Goal: Task Accomplishment & Management: Use online tool/utility

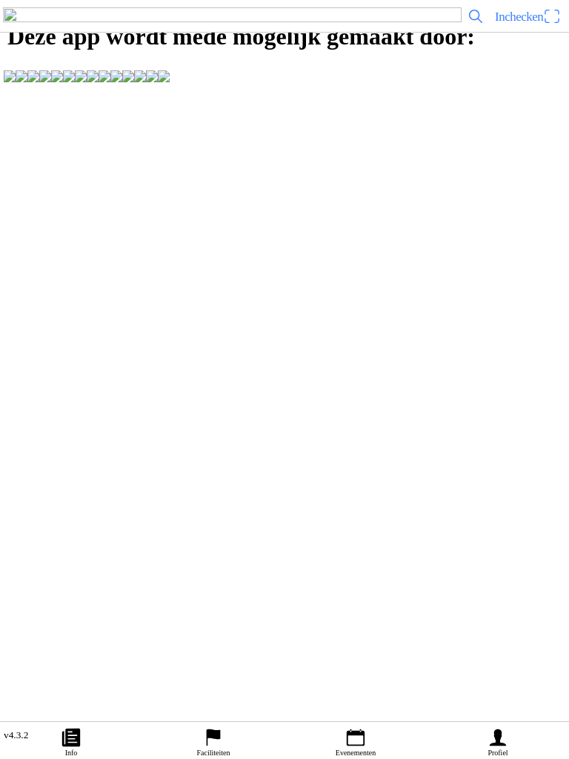
click at [536, 24] on span "Inchecken" at bounding box center [519, 17] width 48 height 14
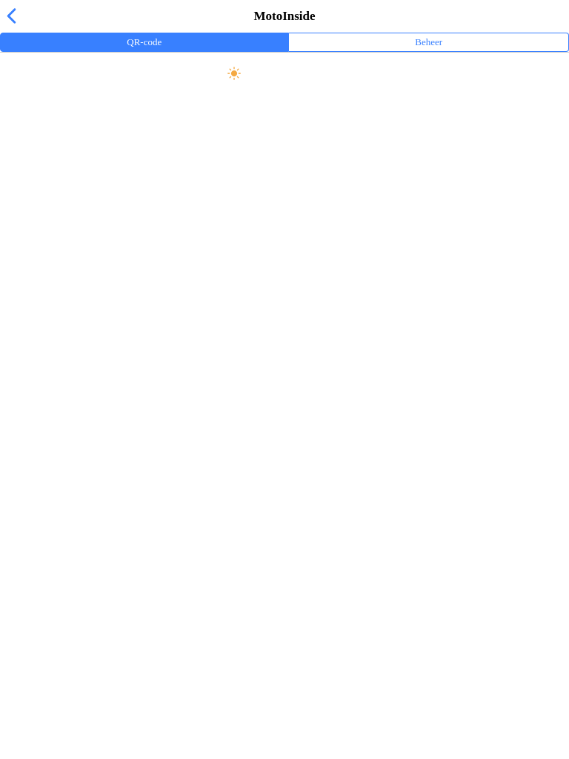
click at [0, 33] on div "MotoInside" at bounding box center [284, 16] width 569 height 33
click at [12, 24] on span "button" at bounding box center [11, 15] width 16 height 23
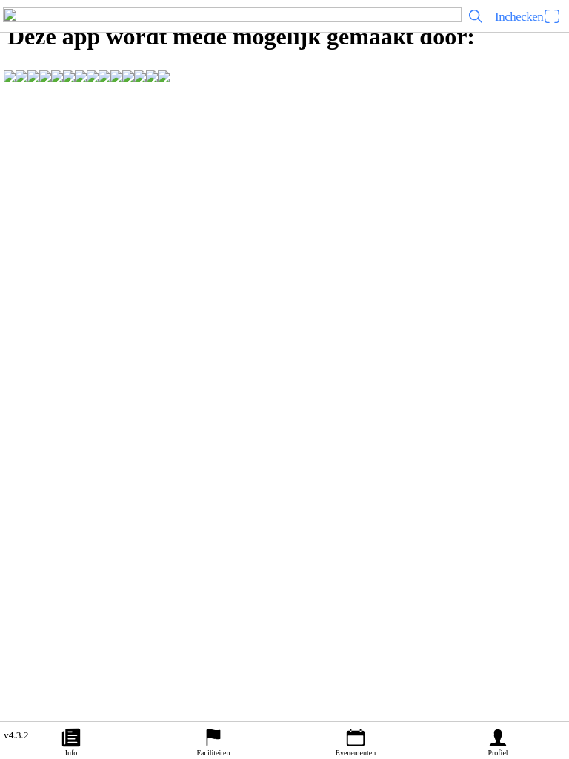
click at [216, 749] on ion-label "Faciliteiten" at bounding box center [213, 752] width 33 height 8
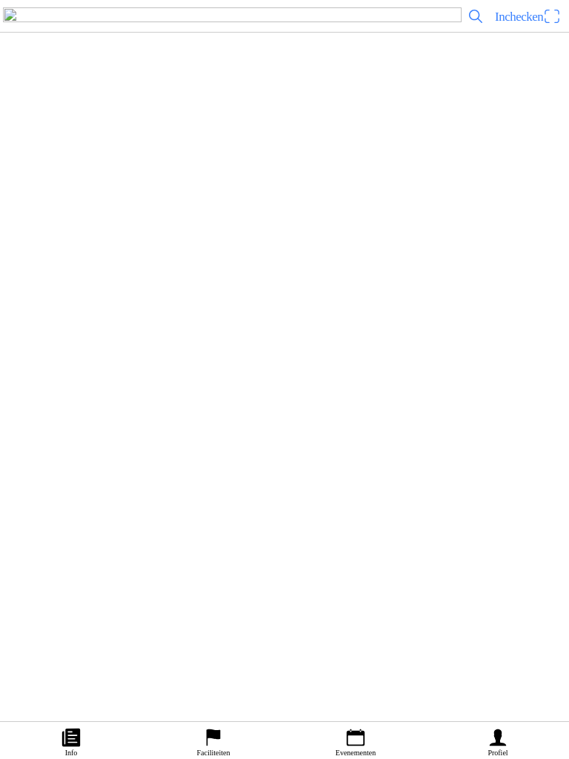
click at [302, 167] on h2 "MC de Peelrijders - Nederweert-Eind" at bounding box center [311, 157] width 492 height 19
click at [499, 753] on ion-label "Profiel" at bounding box center [497, 752] width 20 height 8
click at [69, 739] on icon "paper" at bounding box center [71, 737] width 18 height 18
click at [119, 746] on link "Info" at bounding box center [71, 740] width 142 height 37
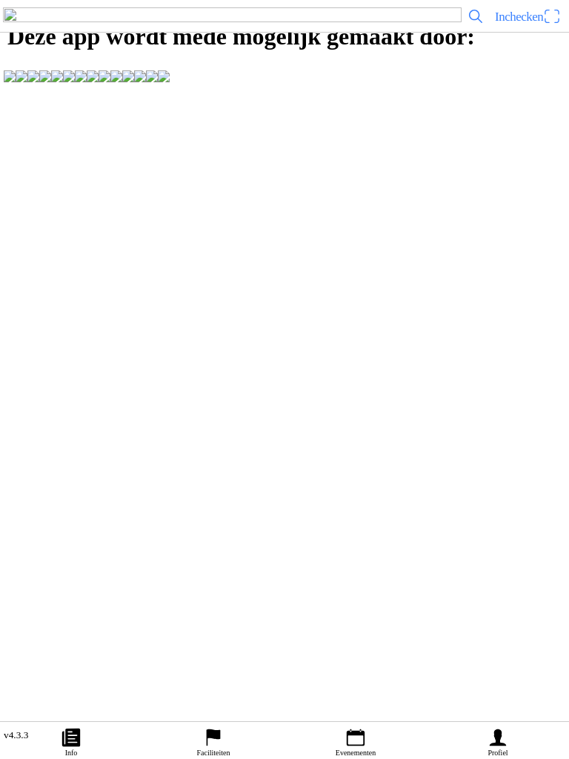
click at [532, 24] on span "Inchecken" at bounding box center [519, 17] width 48 height 14
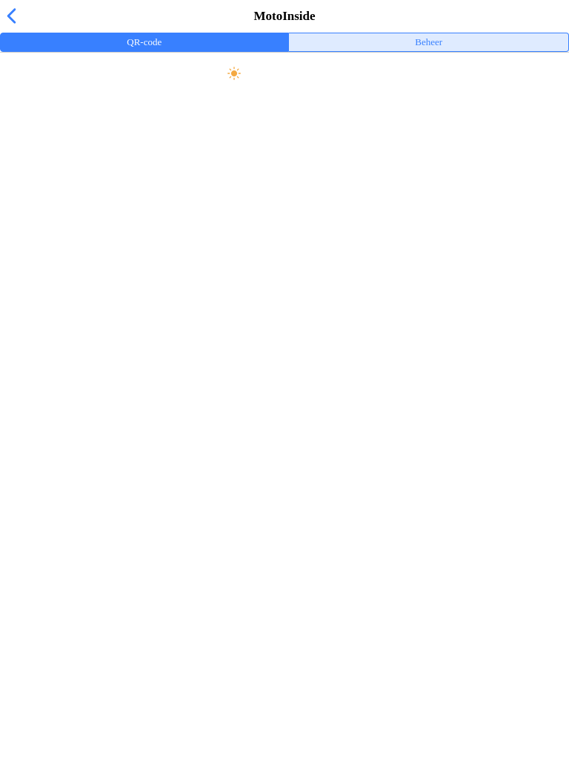
click at [451, 51] on button "Beheer" at bounding box center [428, 42] width 279 height 18
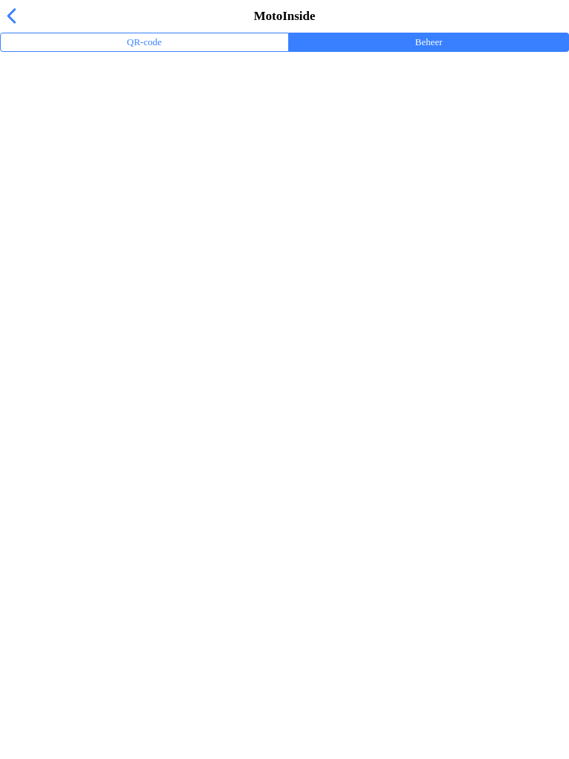
click at [116, 113] on div "Trainingsevenementen" at bounding box center [287, 97] width 551 height 32
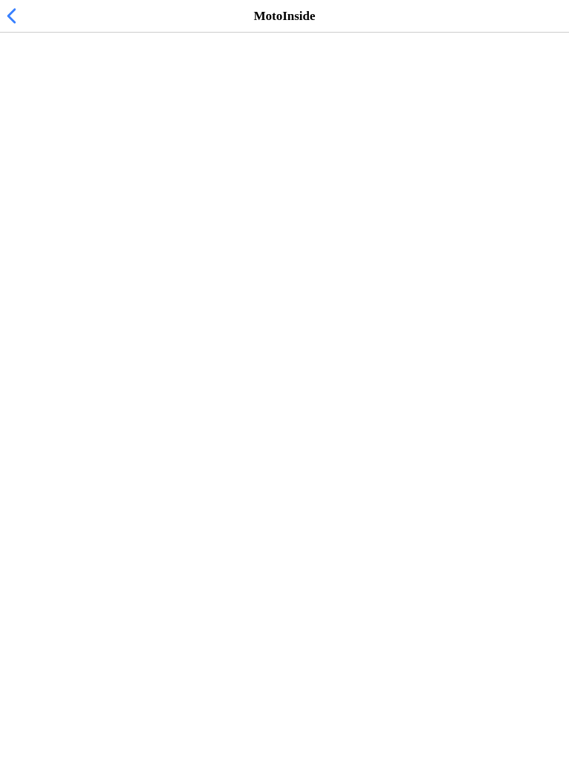
click at [84, 98] on span "wo 17 sep. - 15:15" at bounding box center [48, 91] width 73 height 14
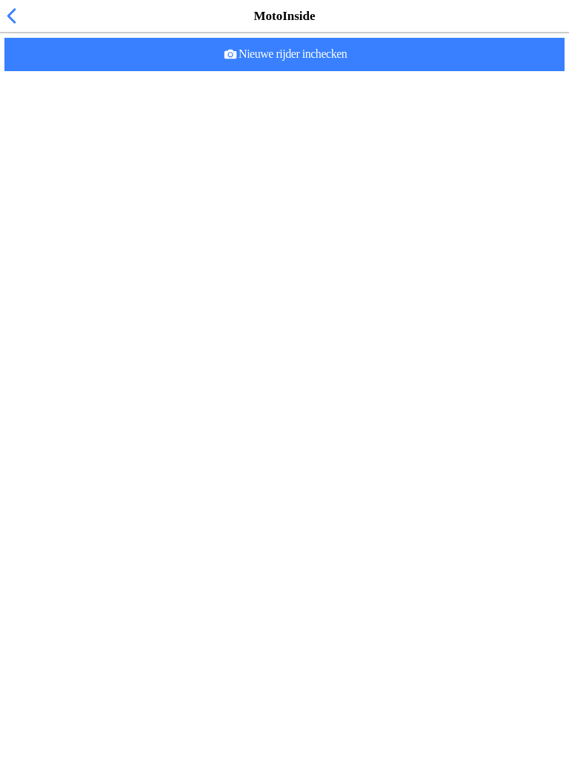
click at [377, 71] on span "Nieuwe rijder inchecken" at bounding box center [284, 54] width 536 height 33
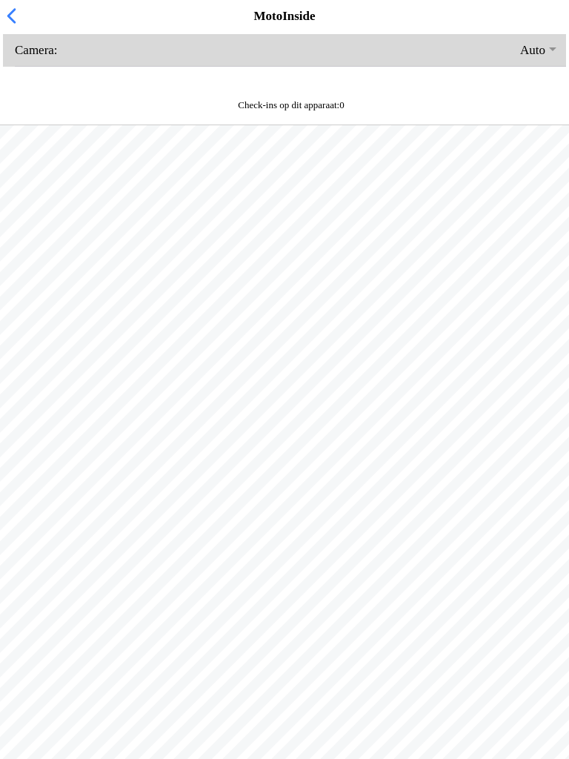
click at [34, 66] on button "button" at bounding box center [290, 50] width 551 height 32
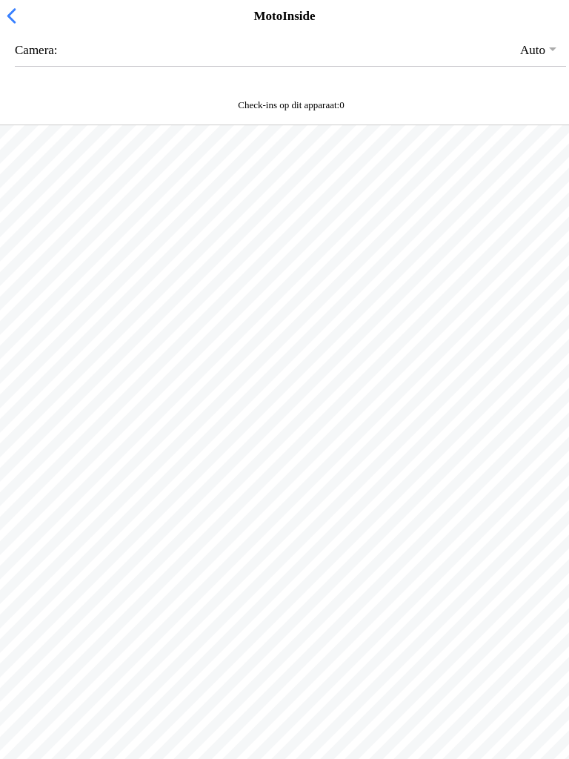
click at [3, 27] on span "button" at bounding box center [11, 15] width 16 height 23
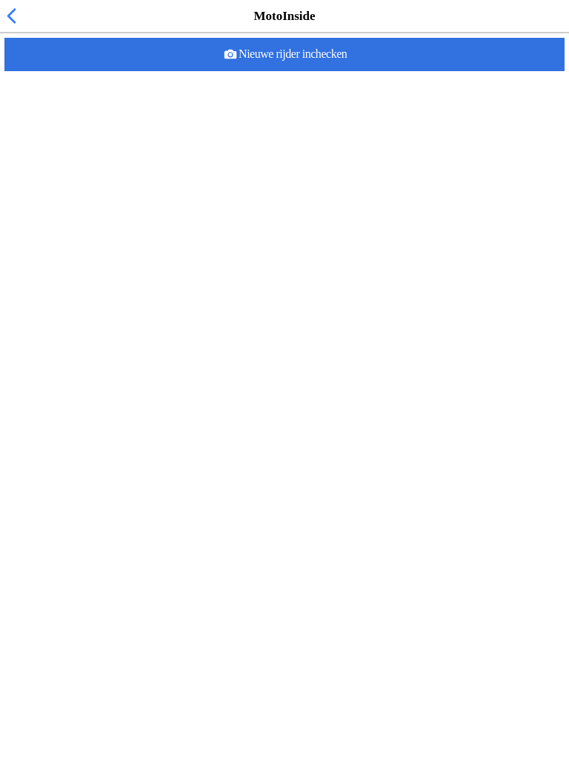
click at [283, 74] on div "Nieuwe rijder inchecken" at bounding box center [284, 54] width 563 height 39
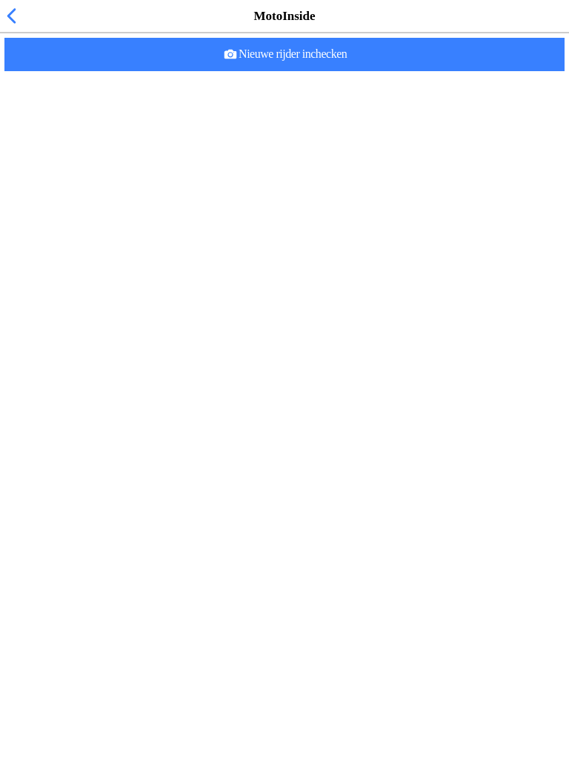
click at [0, 0] on slot "Nieuwe rijder inchecken" at bounding box center [0, 0] width 0 height 0
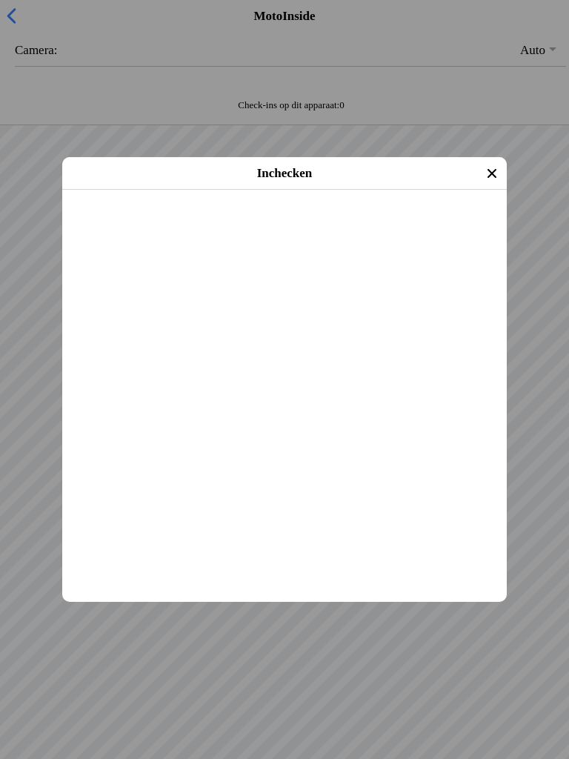
click at [330, 226] on span "Inchecken" at bounding box center [285, 209] width 418 height 33
click at [488, 171] on icon "close" at bounding box center [492, 174] width 24 height 24
click at [331, 226] on span "Inchecken" at bounding box center [285, 209] width 418 height 33
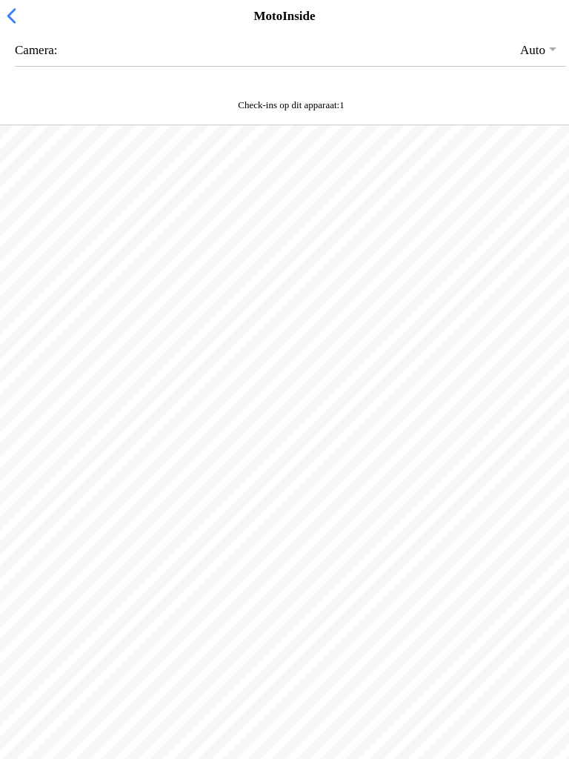
click at [16, 27] on span "button" at bounding box center [11, 15] width 16 height 23
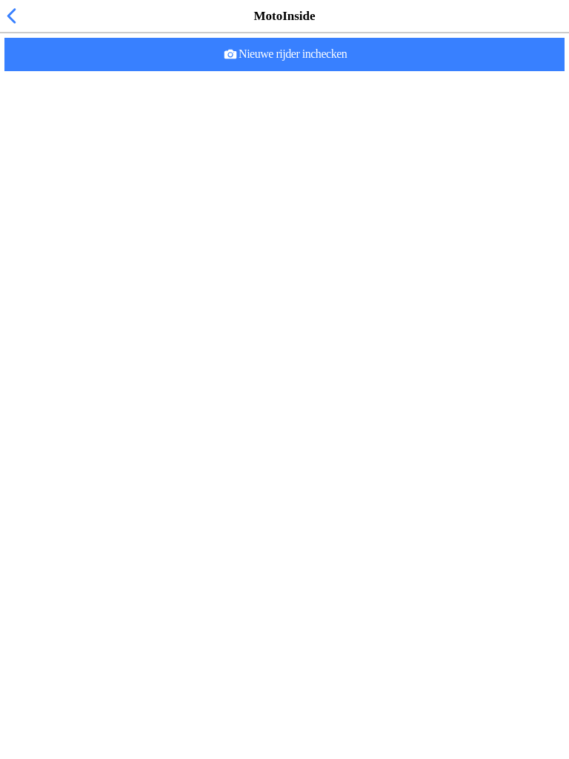
click at [0, 0] on slot "Nieuwe rijder inchecken" at bounding box center [0, 0] width 0 height 0
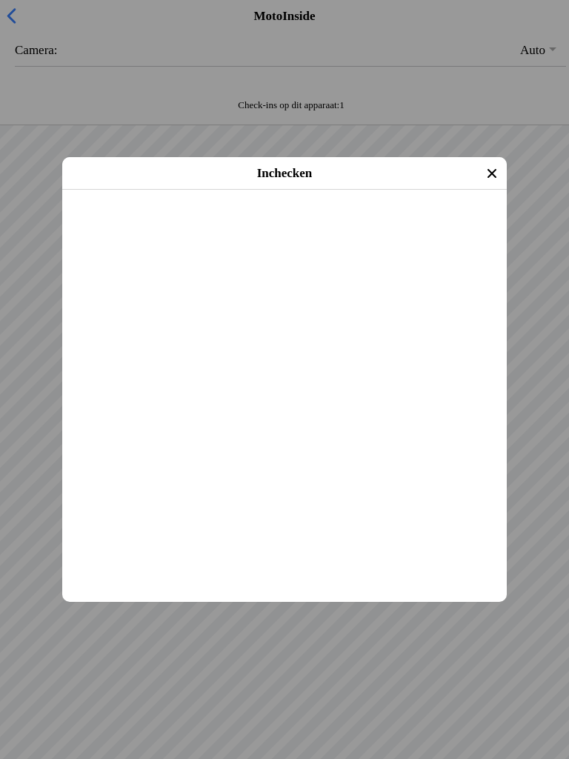
click at [331, 226] on span "Inchecken" at bounding box center [285, 209] width 418 height 33
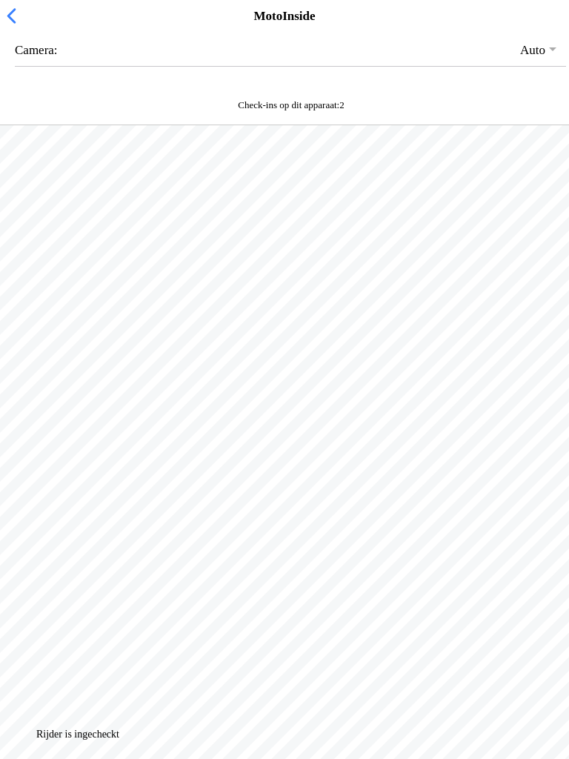
click at [337, 108] on div "Check-ins op dit apparaat: 2" at bounding box center [284, 109] width 569 height 33
click at [4, 27] on span "button" at bounding box center [11, 15] width 16 height 23
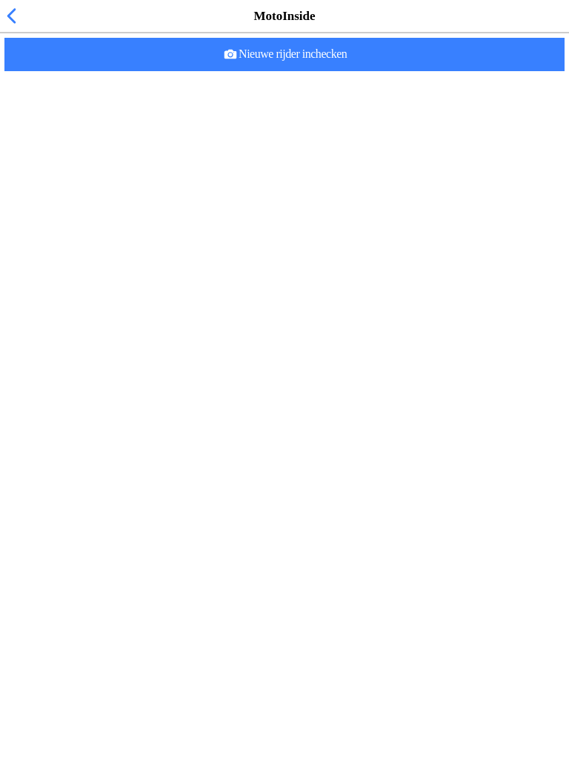
click at [3, 15] on div "MotoInside" at bounding box center [284, 16] width 569 height 33
click at [28, 33] on div "MotoInside" at bounding box center [284, 16] width 569 height 33
click at [7, 27] on span "button" at bounding box center [11, 15] width 16 height 23
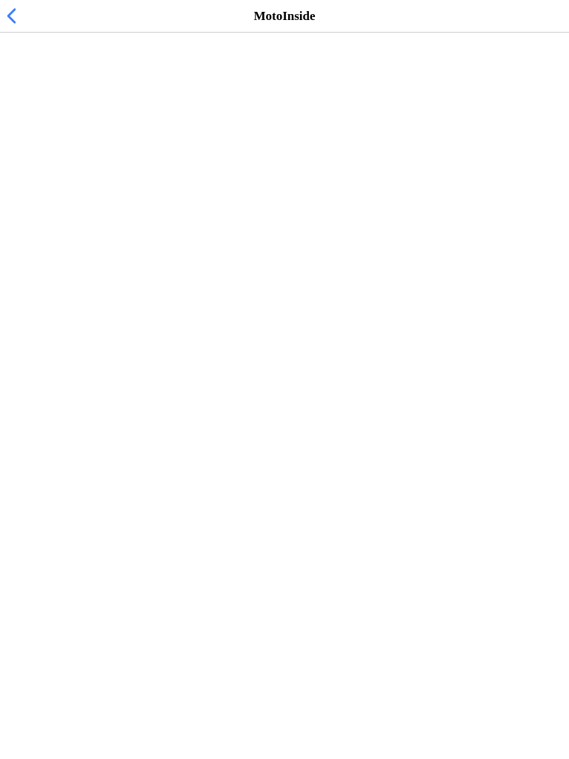
click at [135, 84] on h2 "Vrij rijden woensdag 15:15-19:00" at bounding box center [277, 76] width 530 height 15
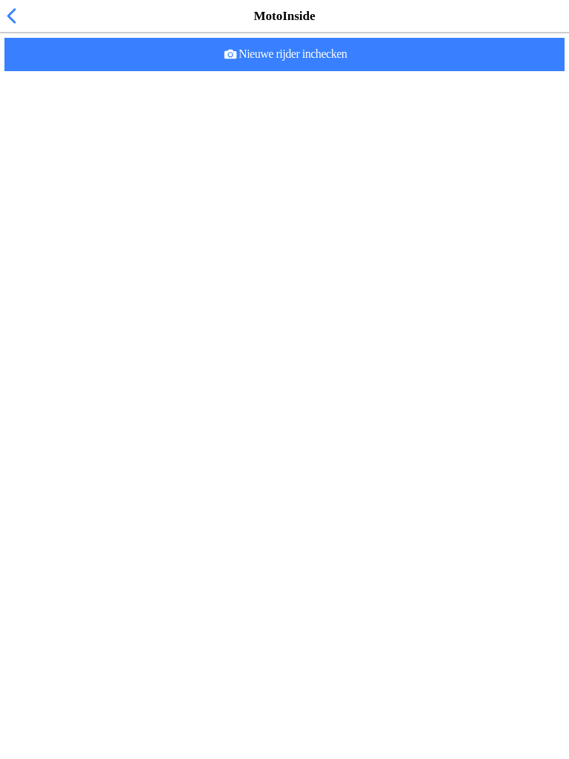
click at [0, 0] on slot "Nieuwe rijder inchecken" at bounding box center [0, 0] width 0 height 0
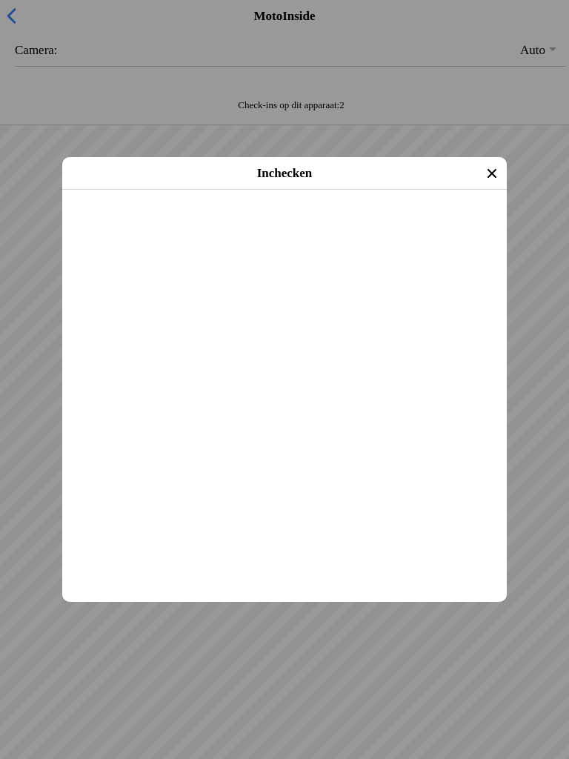
click at [322, 226] on span "Inchecken" at bounding box center [285, 209] width 418 height 33
click at [0, 0] on slot "Inchecken" at bounding box center [0, 0] width 0 height 0
click at [213, 226] on span "Inchecken" at bounding box center [285, 209] width 418 height 33
click at [322, 226] on span "Inchecken" at bounding box center [285, 209] width 418 height 33
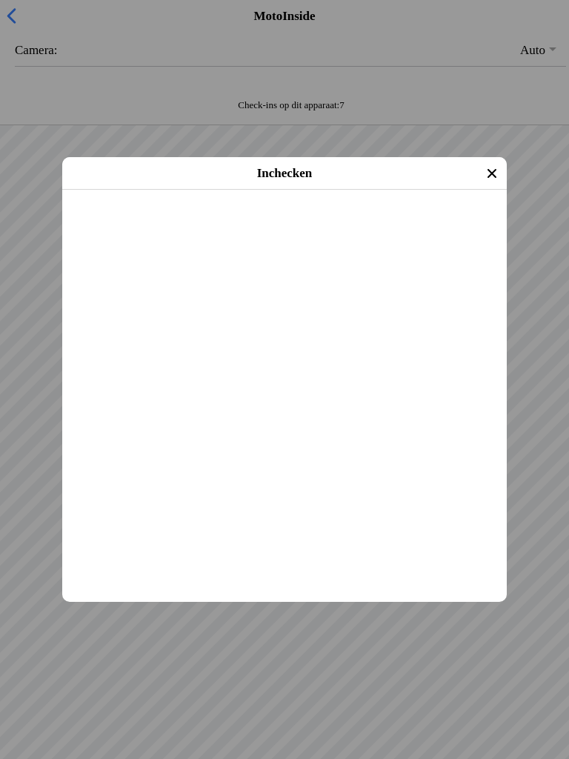
click at [0, 0] on slot "Inchecken" at bounding box center [0, 0] width 0 height 0
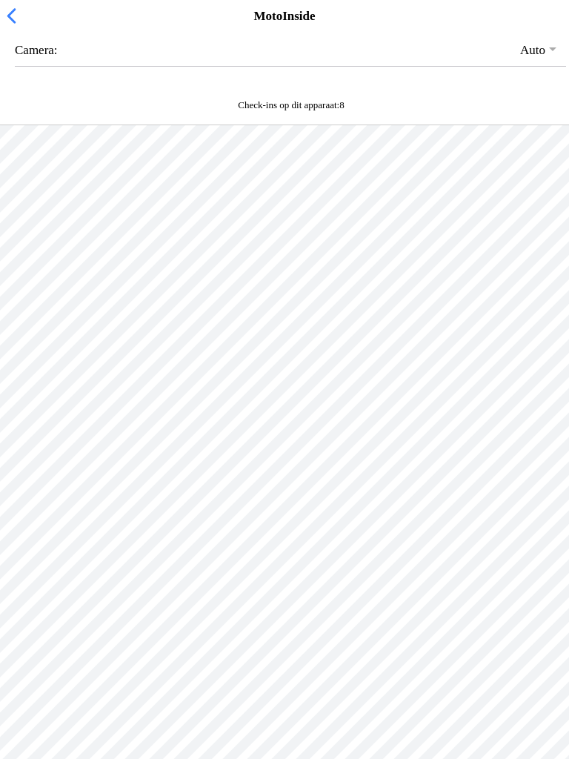
click at [436, 370] on div at bounding box center [284, 504] width 569 height 759
click at [0, 20] on div "MotoInside" at bounding box center [284, 16] width 569 height 33
click at [10, 27] on span "button" at bounding box center [11, 15] width 16 height 23
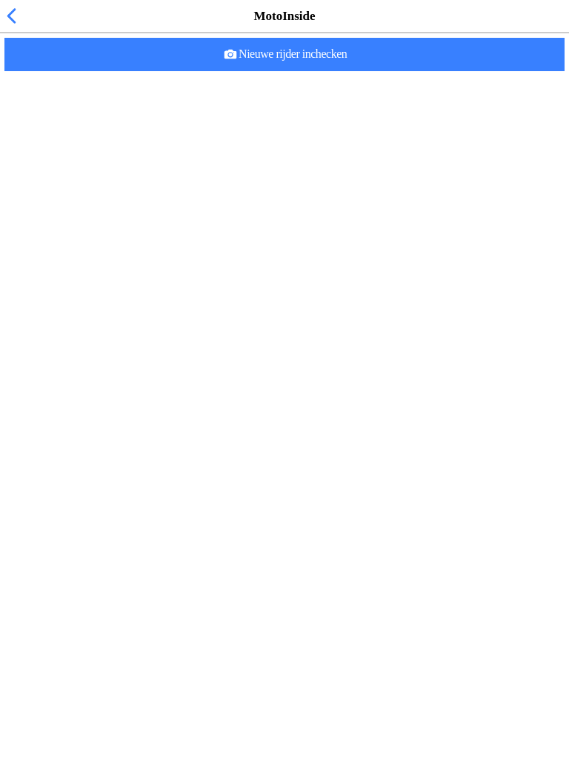
click at [6, 22] on span "button" at bounding box center [11, 15] width 16 height 23
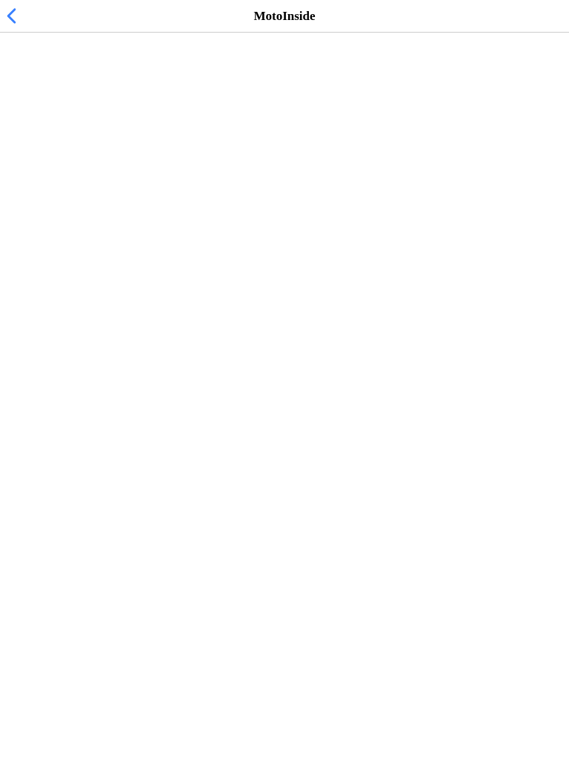
click at [84, 98] on span "wo 17 sep. - 15:15" at bounding box center [48, 91] width 73 height 14
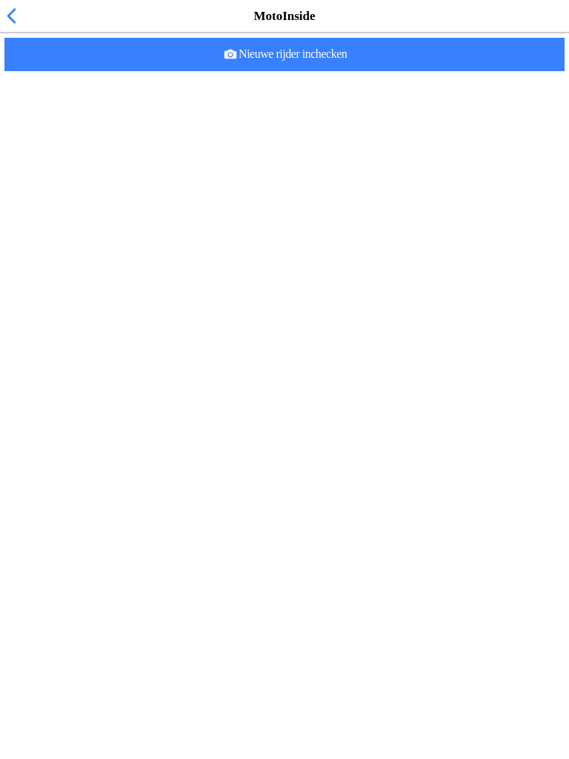
click at [150, 414] on h3 "29 jaar oud" at bounding box center [311, 408] width 492 height 12
click at [131, 401] on h2 "Kees Lagerberg" at bounding box center [311, 393] width 492 height 15
click at [116, 414] on h3 "29 jaar oud" at bounding box center [311, 408] width 492 height 12
click at [107, 33] on main "Ingecheckte rijders (8) Dean Zentjens 7 jaar oud Check-in verwijderen marc clep…" at bounding box center [284, 33] width 569 height 0
click at [105, 401] on h2 "Kees Lagerberg" at bounding box center [311, 393] width 492 height 15
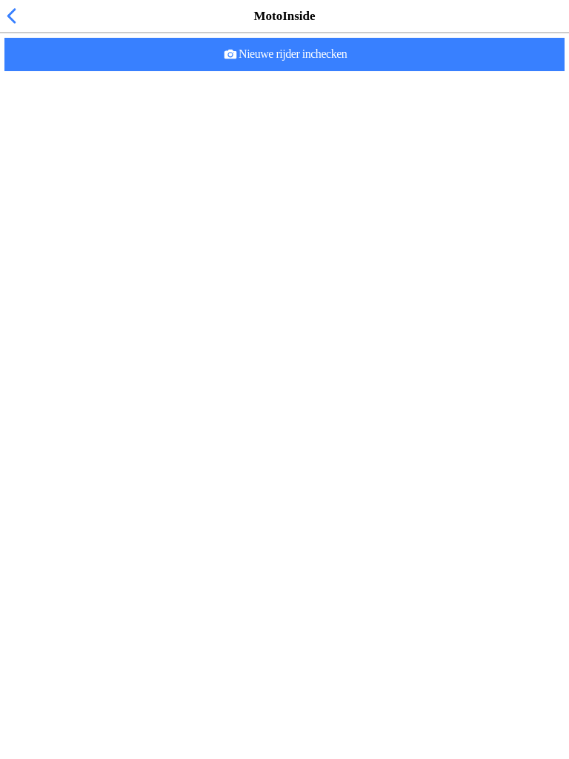
click at [30, 27] on div "MotoInside" at bounding box center [284, 16] width 569 height 33
click at [297, 71] on span "Nieuwe rijder inchecken" at bounding box center [284, 54] width 536 height 33
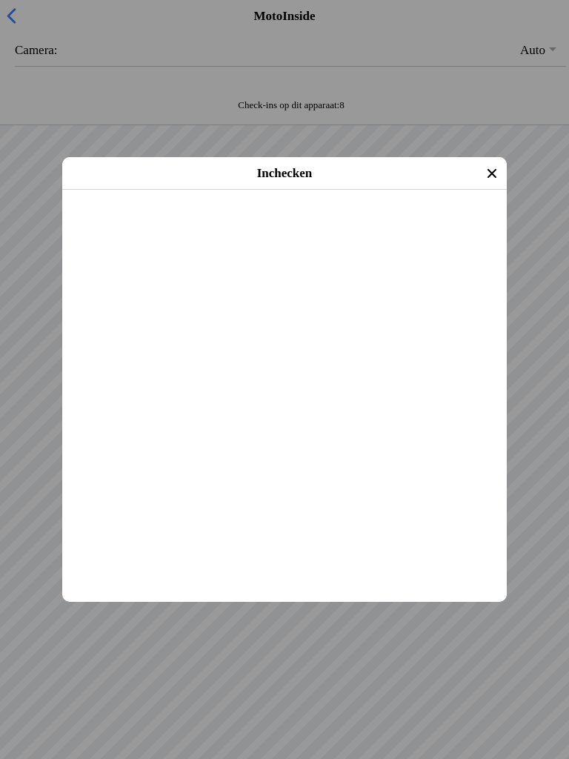
click at [0, 0] on slot "Inchecken" at bounding box center [0, 0] width 0 height 0
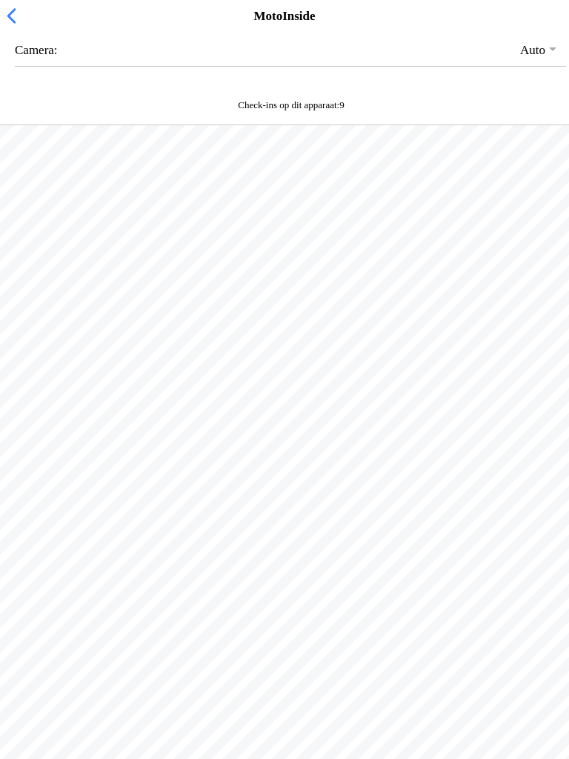
click at [15, 24] on span "button" at bounding box center [11, 15] width 16 height 23
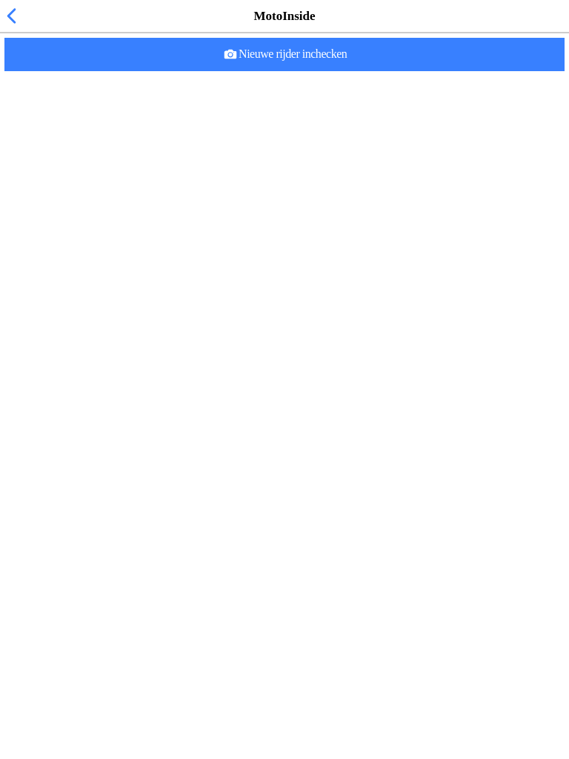
click at [118, 446] on h2 "Antonie Govers" at bounding box center [311, 438] width 492 height 15
click at [344, 71] on span "Nieuwe rijder inchecken" at bounding box center [284, 54] width 536 height 33
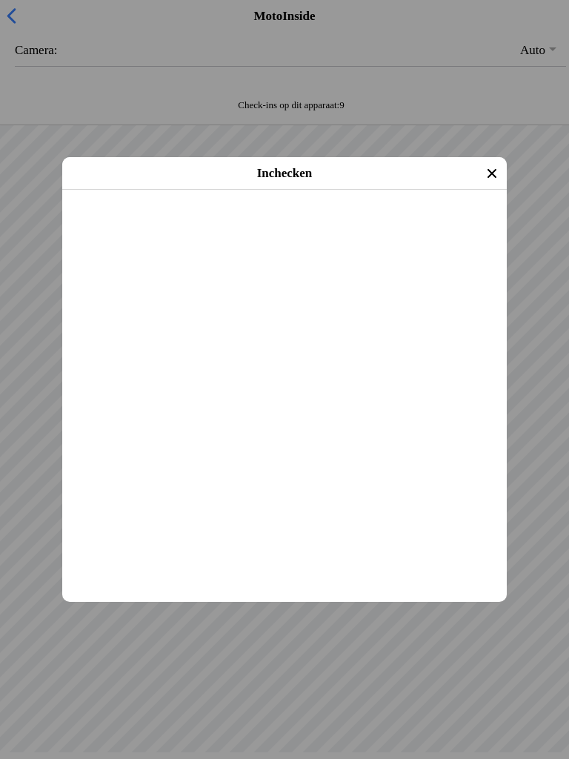
click at [310, 226] on span "Inchecken" at bounding box center [285, 209] width 418 height 33
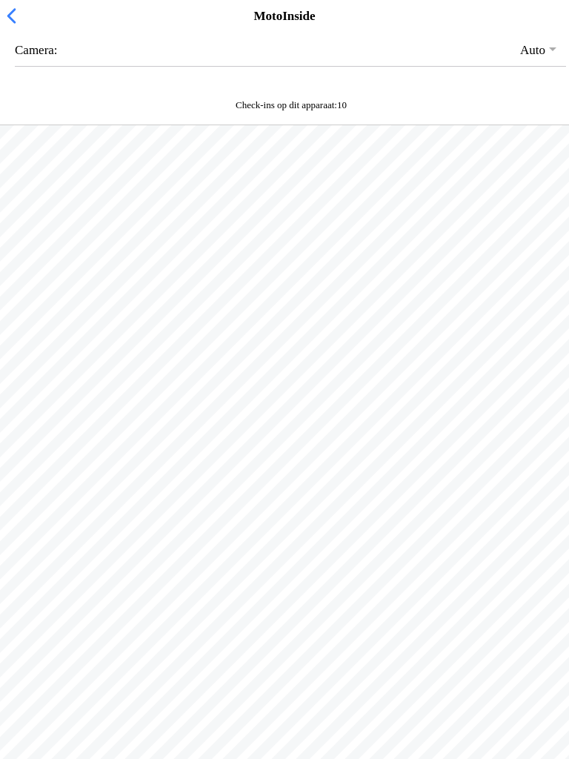
click at [8, 22] on span "button" at bounding box center [11, 15] width 16 height 23
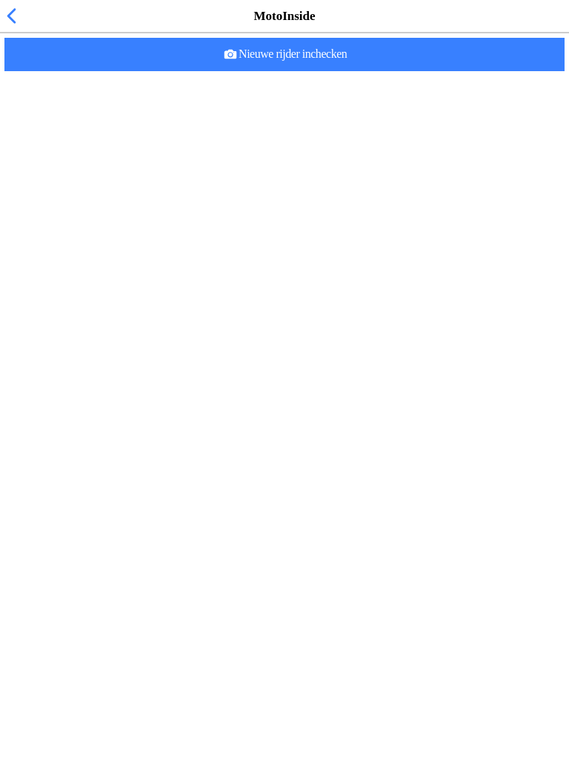
click at [316, 71] on span "Nieuwe rijder inchecken" at bounding box center [284, 54] width 536 height 33
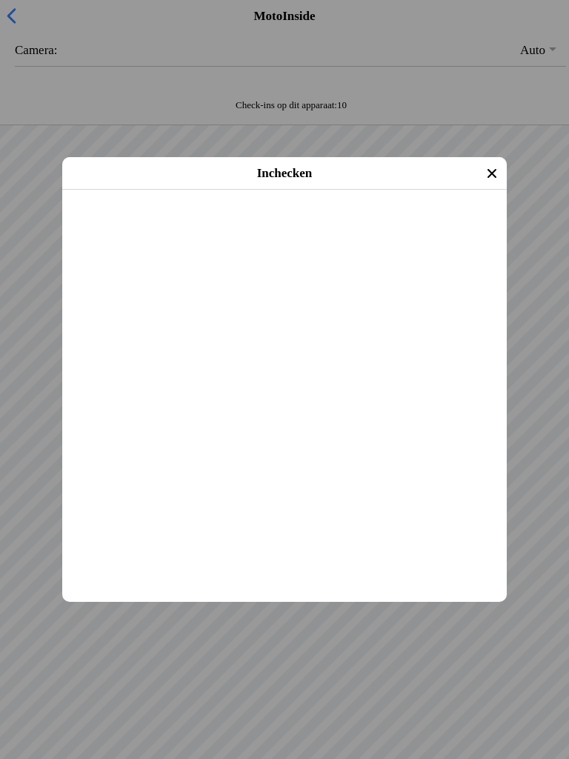
click at [334, 226] on span "Inchecken" at bounding box center [285, 209] width 418 height 33
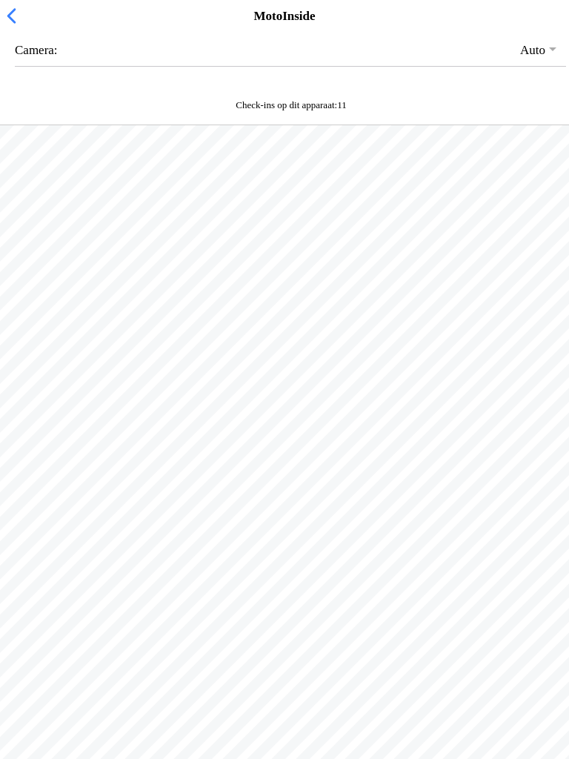
click at [370, 125] on div "Check-ins op dit apparaat: 11" at bounding box center [284, 109] width 569 height 33
click at [347, 93] on div "Camera: Auto Front Camera Back Camera" at bounding box center [284, 63] width 569 height 60
click at [44, 66] on button "button" at bounding box center [290, 50] width 551 height 32
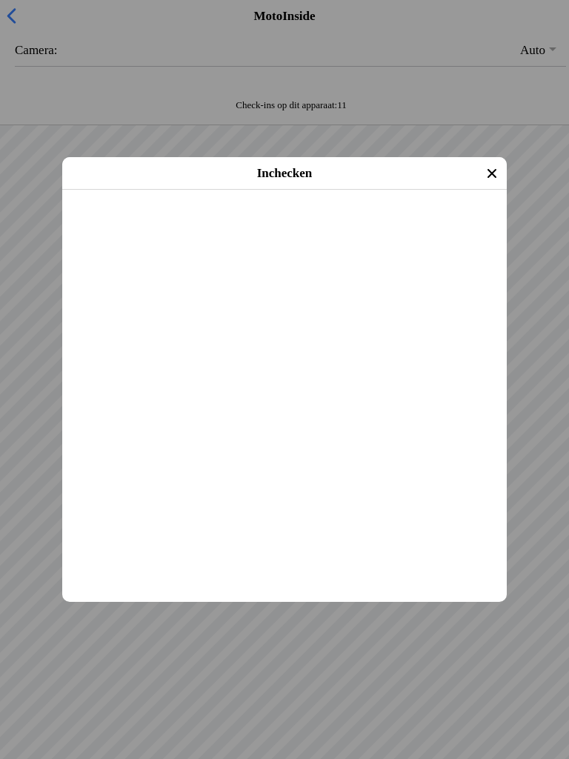
click at [0, 0] on slot "Inchecken" at bounding box center [0, 0] width 0 height 0
click at [335, 226] on span "Inchecken" at bounding box center [285, 209] width 418 height 33
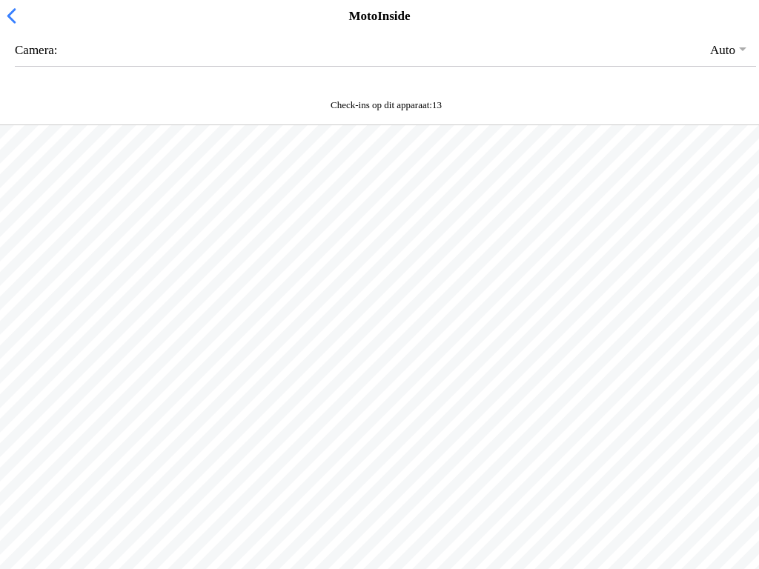
click at [525, 505] on div at bounding box center [379, 314] width 759 height 379
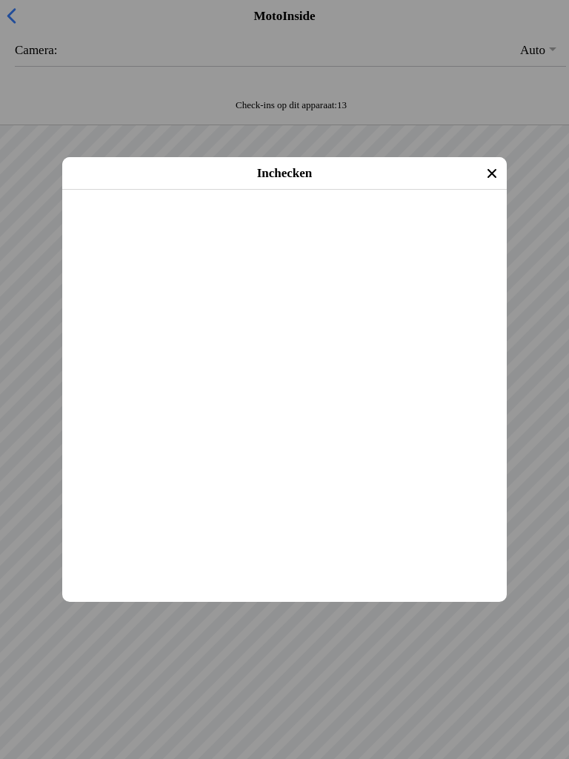
click at [340, 226] on span "Inchecken" at bounding box center [285, 209] width 418 height 33
click at [362, 226] on span "Inchecken" at bounding box center [285, 209] width 418 height 33
click at [349, 226] on span "Inchecken" at bounding box center [285, 209] width 418 height 33
click at [337, 226] on span "Inchecken" at bounding box center [285, 209] width 418 height 33
click at [381, 226] on span "Inchecken" at bounding box center [285, 209] width 418 height 33
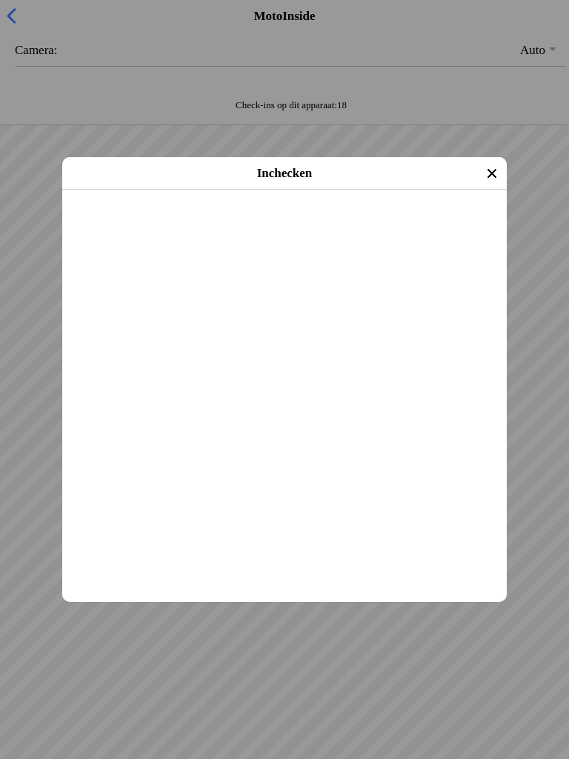
click at [327, 226] on span "Inchecken" at bounding box center [285, 209] width 418 height 33
click at [333, 226] on span "Inchecken" at bounding box center [285, 209] width 418 height 33
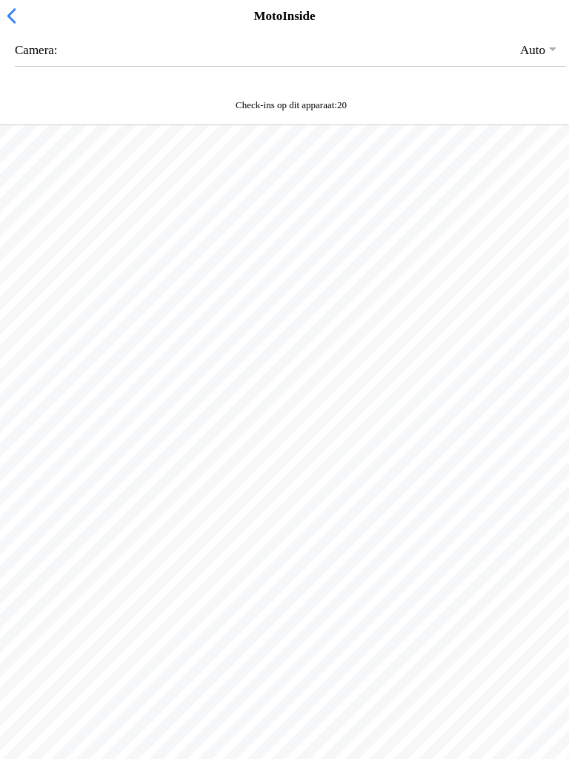
click at [455, 111] on div "Check-ins op dit apparaat: 20" at bounding box center [291, 105] width 563 height 12
click at [0, 0] on slot "Check-ins op dit apparaat: 20" at bounding box center [0, 0] width 0 height 0
click at [13, 27] on span "button" at bounding box center [11, 15] width 16 height 23
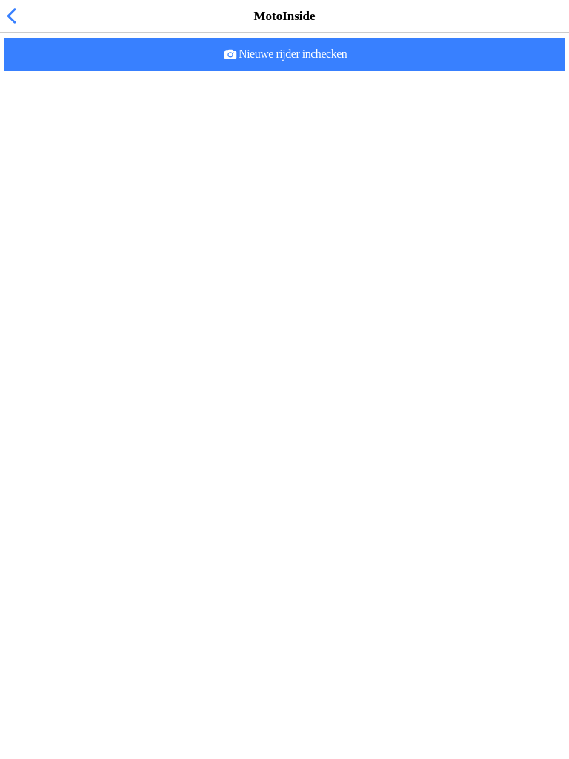
click at [4, 27] on span "button" at bounding box center [11, 15] width 16 height 23
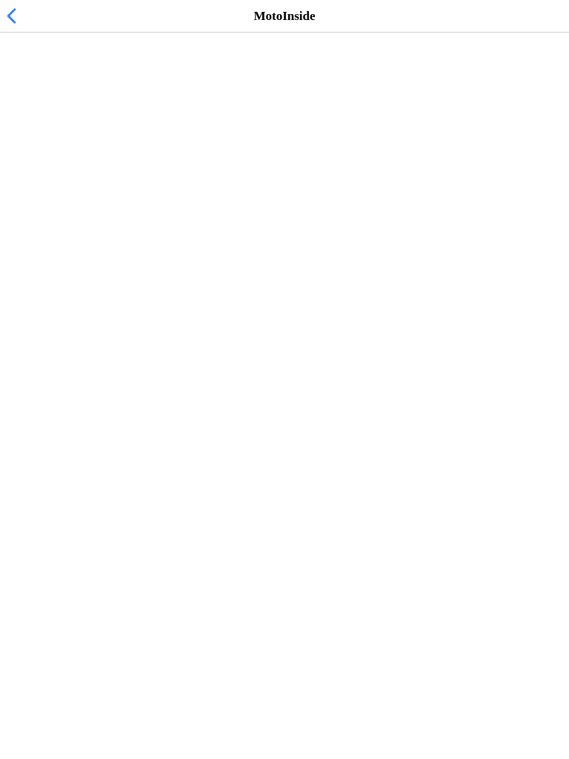
click at [152, 98] on span "20 ingecheckt" at bounding box center [117, 91] width 67 height 14
